Goal: Task Accomplishment & Management: Use online tool/utility

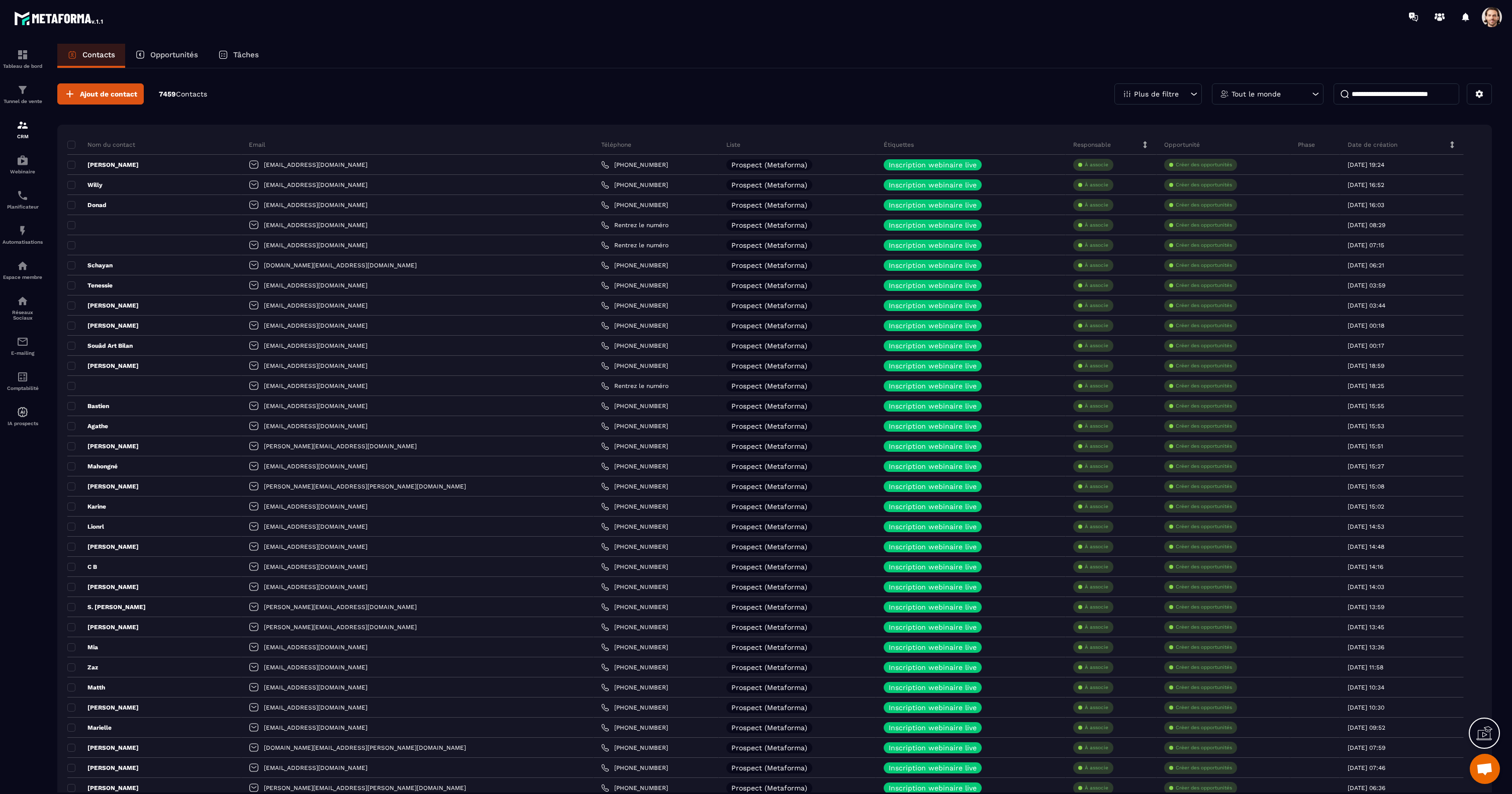
click at [1366, 97] on input at bounding box center [1396, 93] width 125 height 21
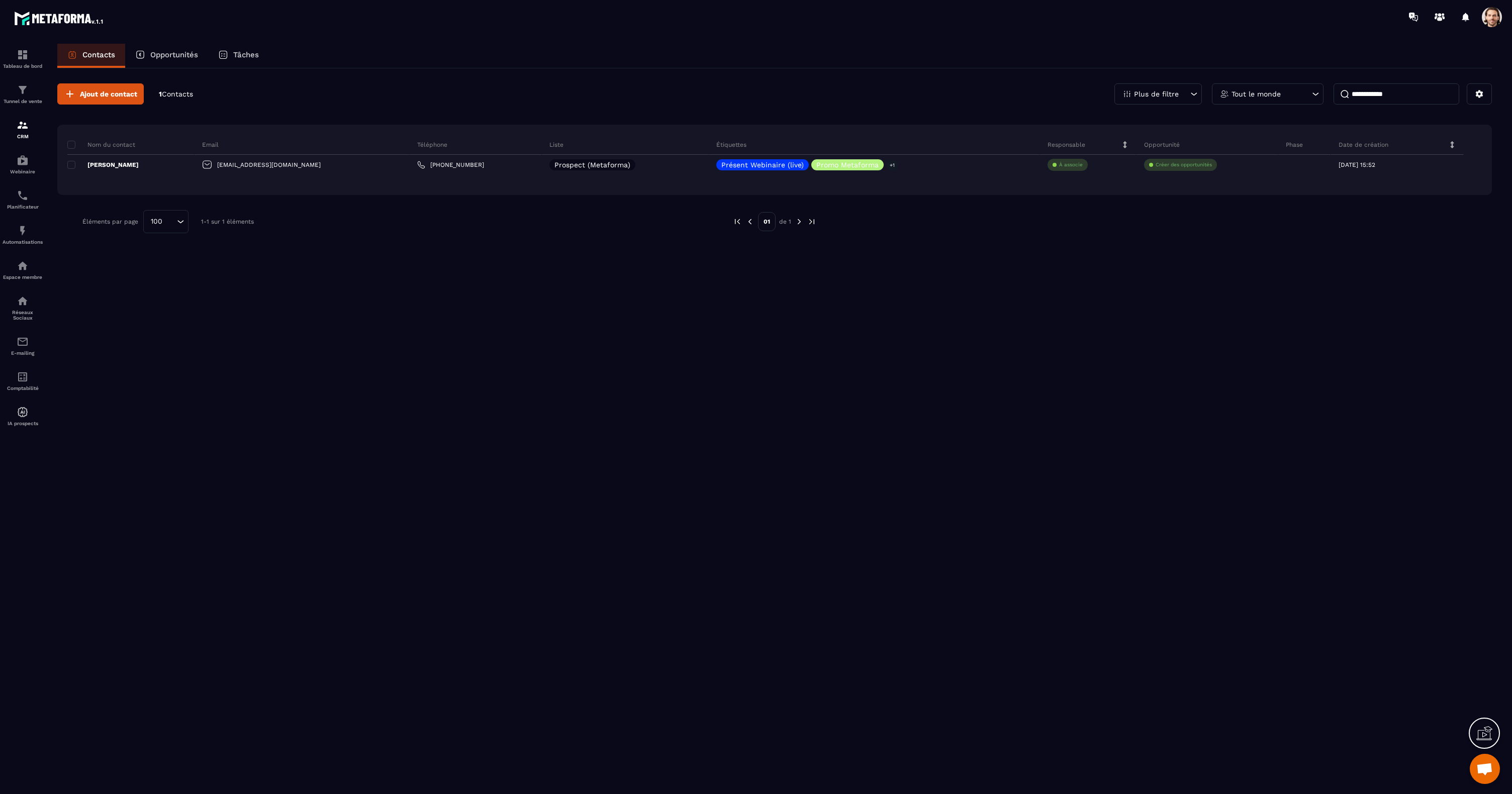
type input "**********"
